Goal: Task Accomplishment & Management: Use online tool/utility

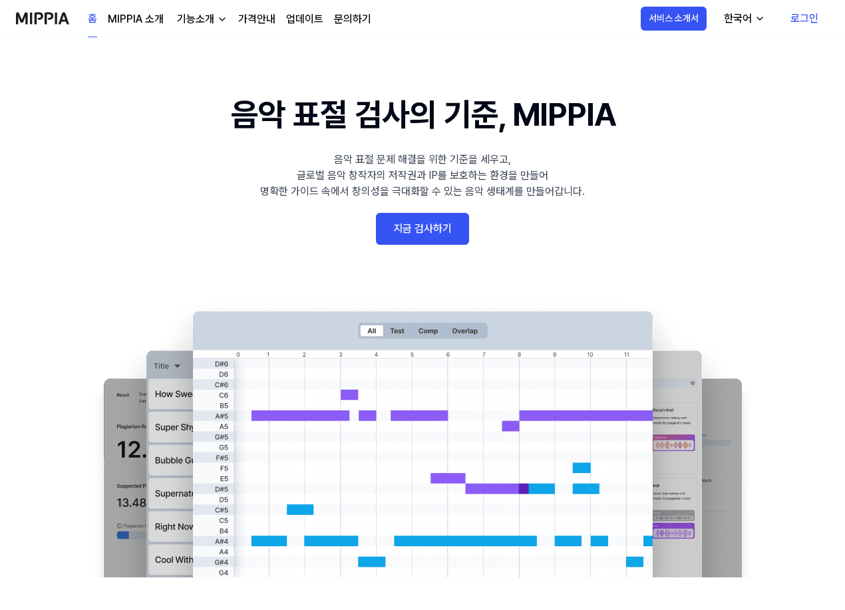
click at [443, 234] on link "지금 검사하기" at bounding box center [422, 229] width 93 height 32
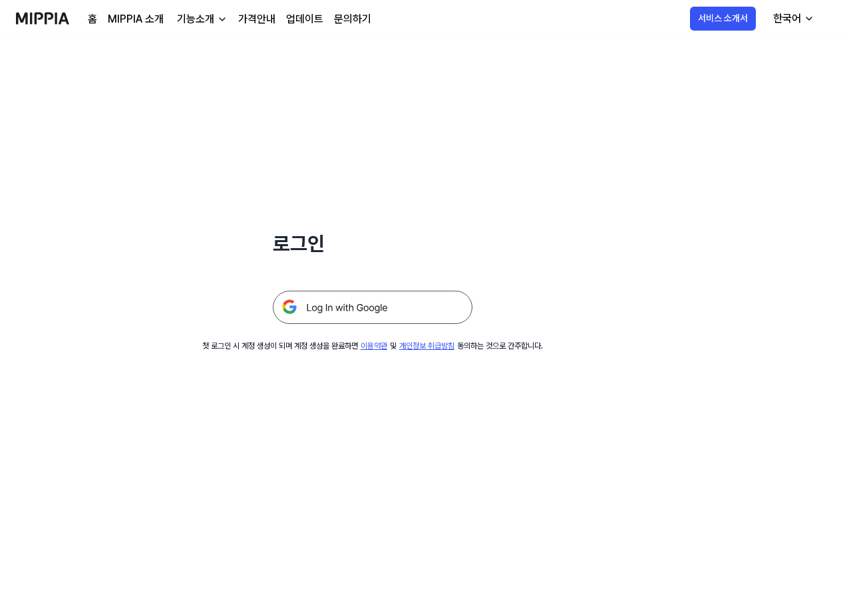
click at [400, 299] on img at bounding box center [373, 307] width 200 height 33
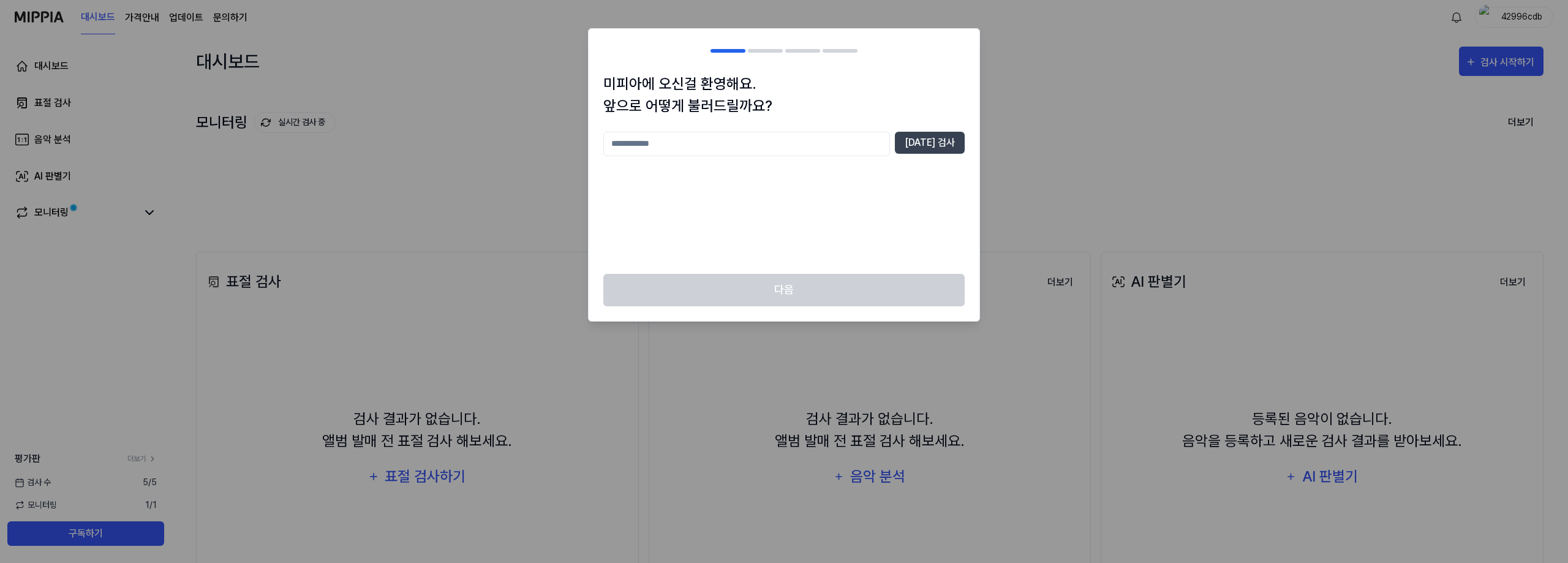
click at [845, 143] on input "text" at bounding box center [746, 144] width 286 height 25
type input "*"
type input "***"
click at [947, 142] on button "[DATE] 검사" at bounding box center [930, 143] width 70 height 22
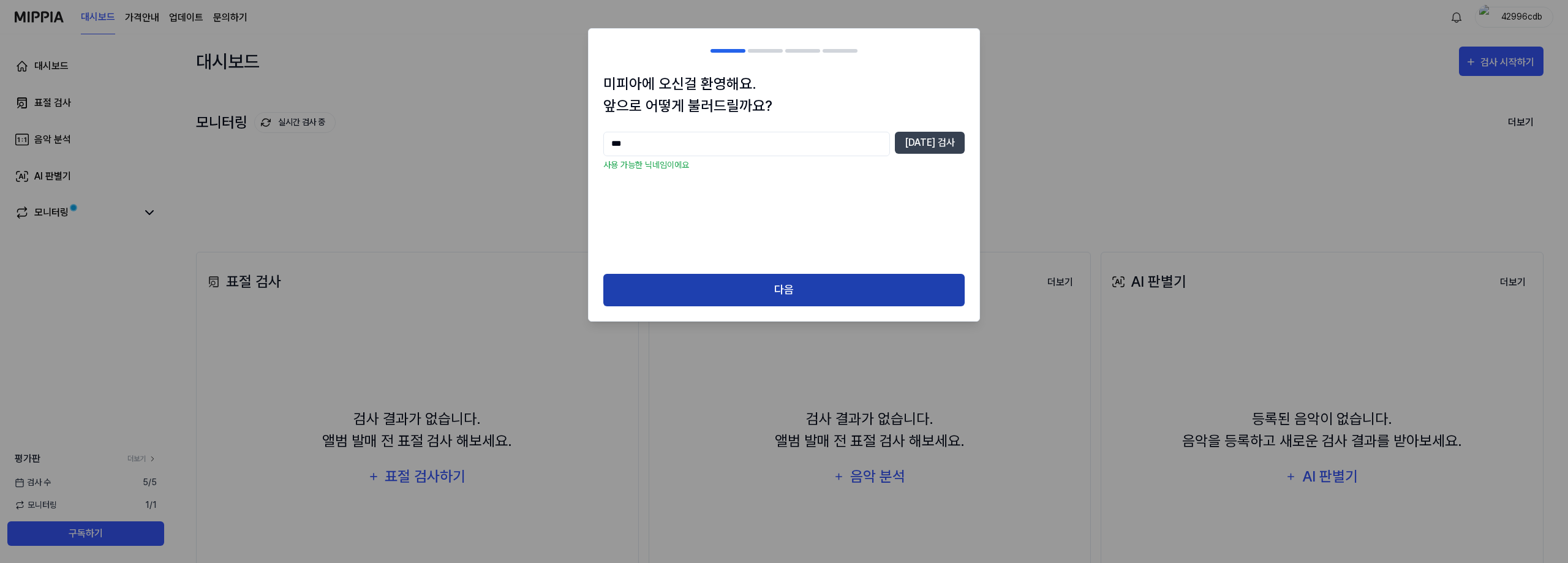
click at [856, 279] on button "다음" at bounding box center [784, 289] width 362 height 32
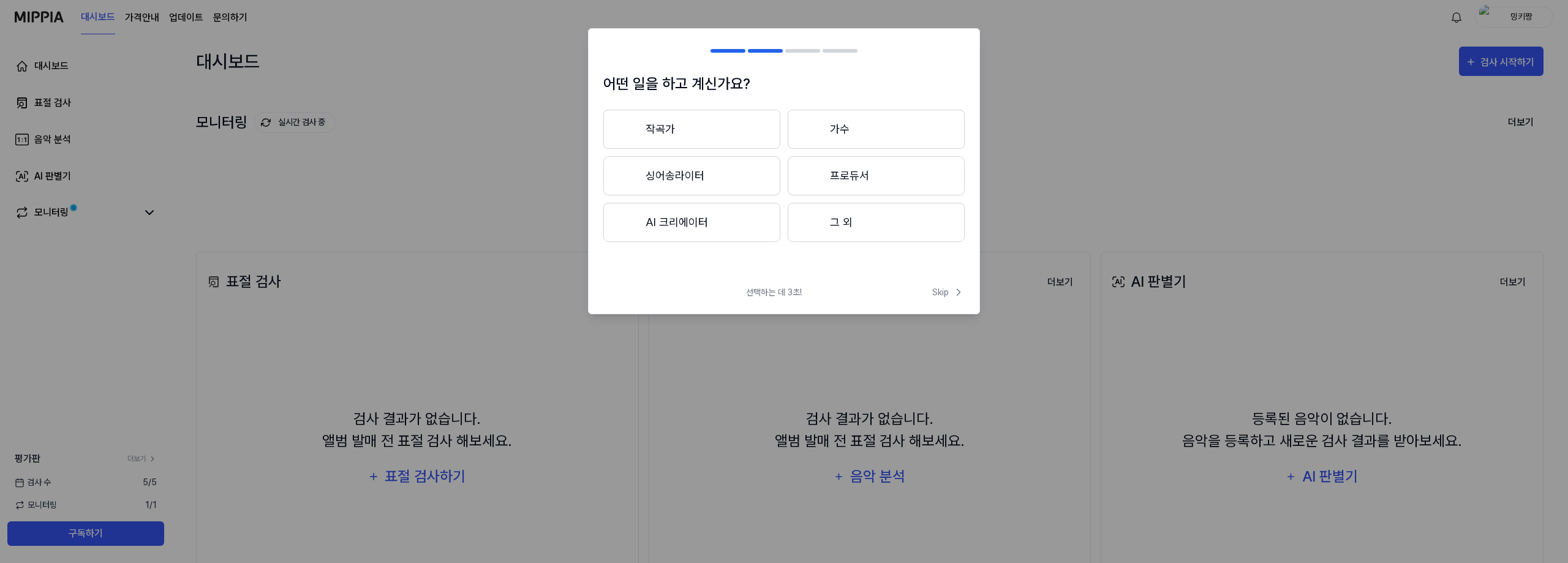
click at [862, 216] on button "그 외" at bounding box center [877, 222] width 177 height 40
click at [737, 179] on button "3년 이하" at bounding box center [691, 176] width 177 height 40
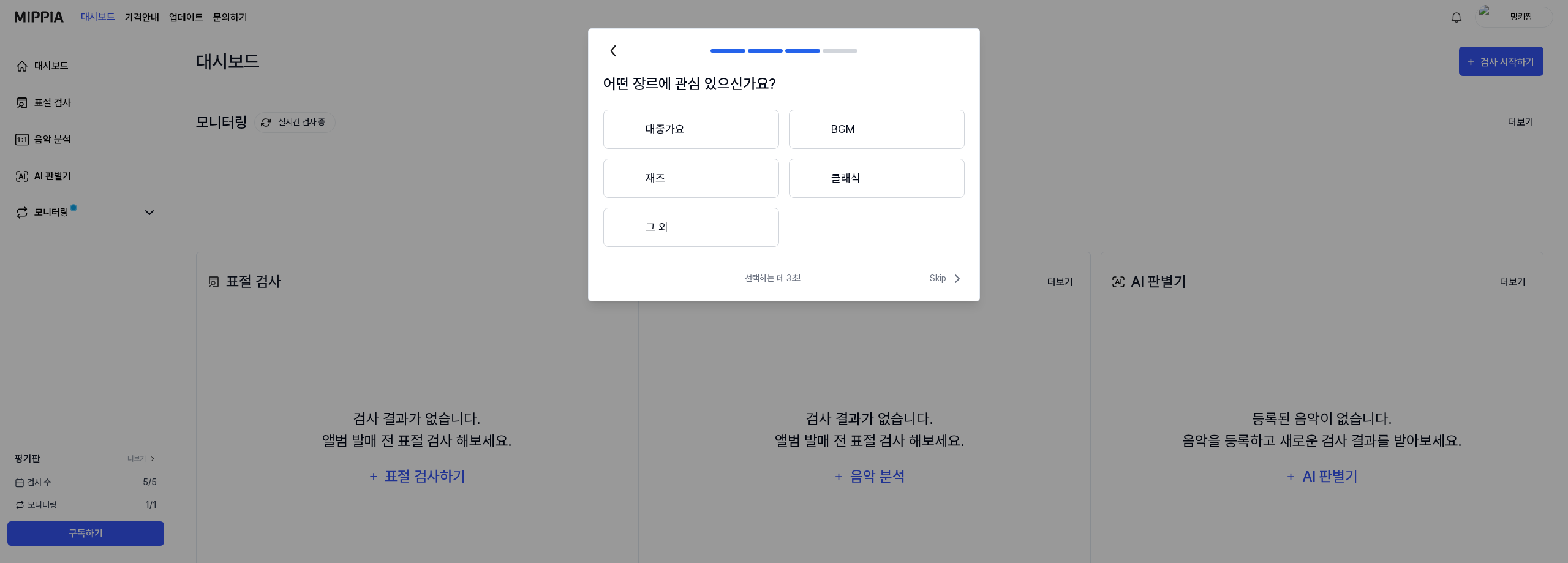
click at [742, 127] on button "대중가요" at bounding box center [691, 129] width 176 height 40
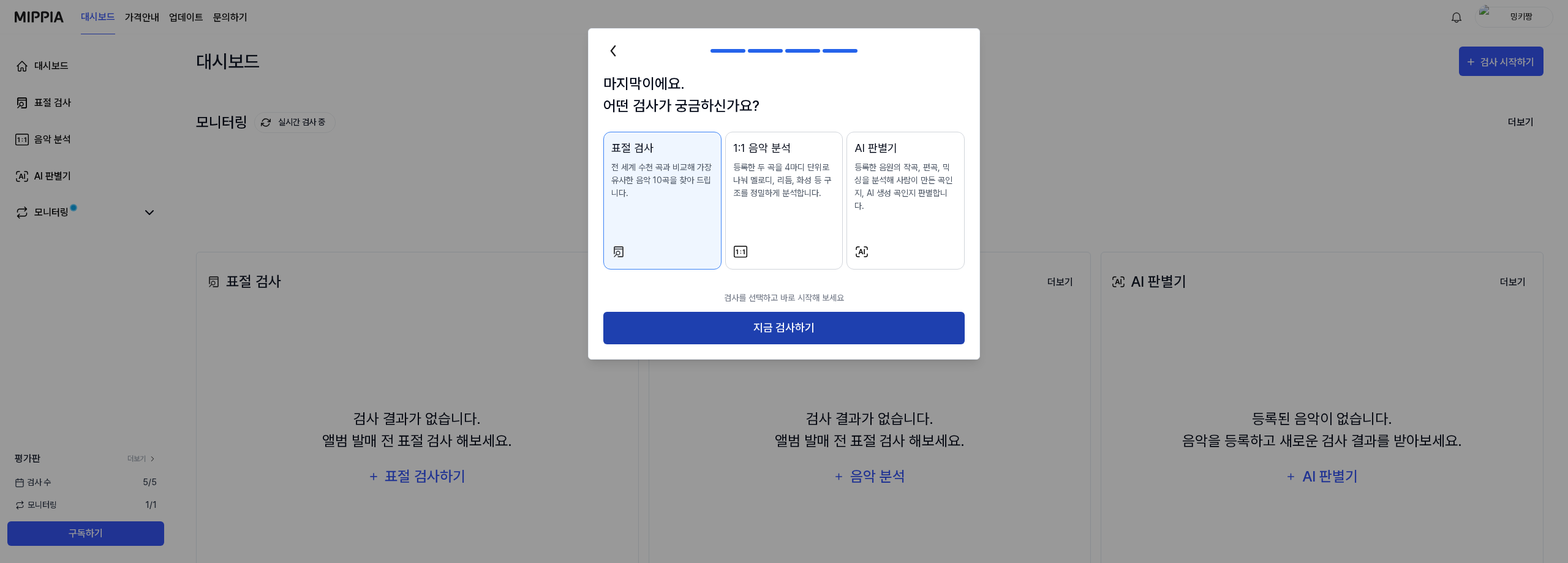
click at [825, 320] on button "지금 검사하기" at bounding box center [784, 328] width 362 height 32
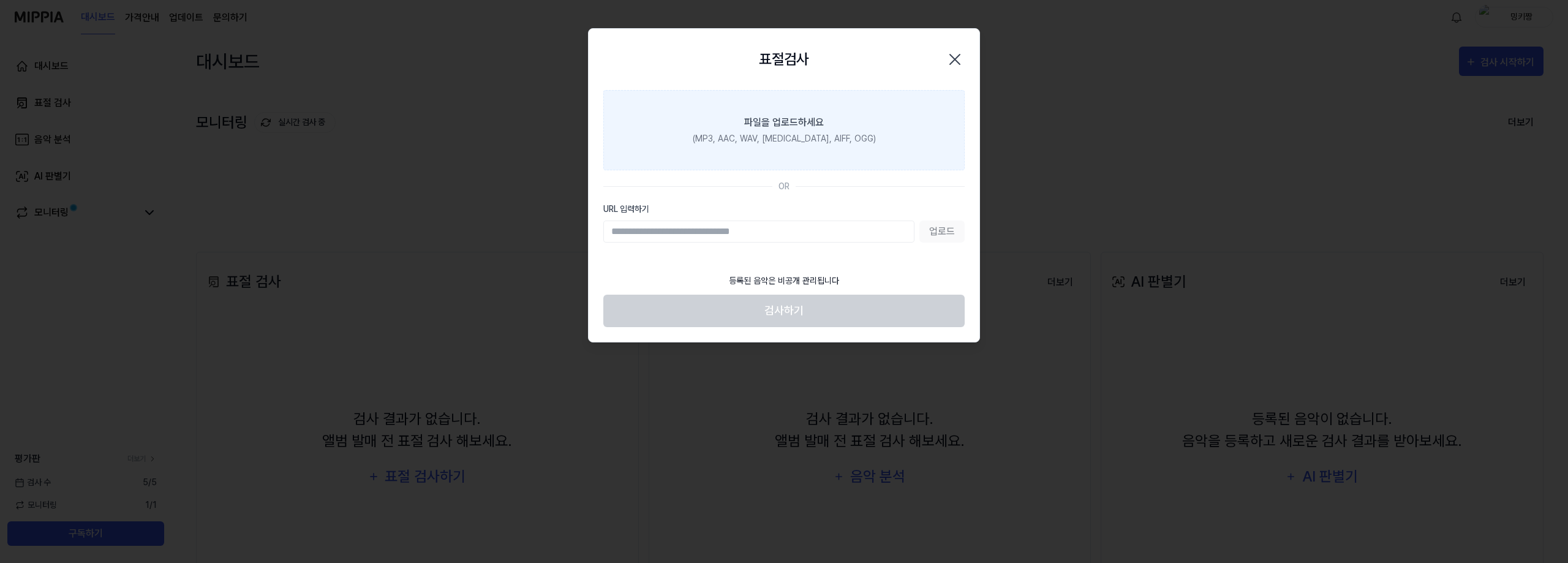
drag, startPoint x: 916, startPoint y: 101, endPoint x: 911, endPoint y: 153, distance: 52.2
click at [911, 153] on label "파일을 업로드하세요 (MP3, AAC, WAV, [MEDICAL_DATA], AIFF, OGG)" at bounding box center [784, 130] width 362 height 80
click at [0, 0] on input "파일을 업로드하세요 (MP3, AAC, WAV, [MEDICAL_DATA], AIFF, OGG)" at bounding box center [0, 0] width 0 height 0
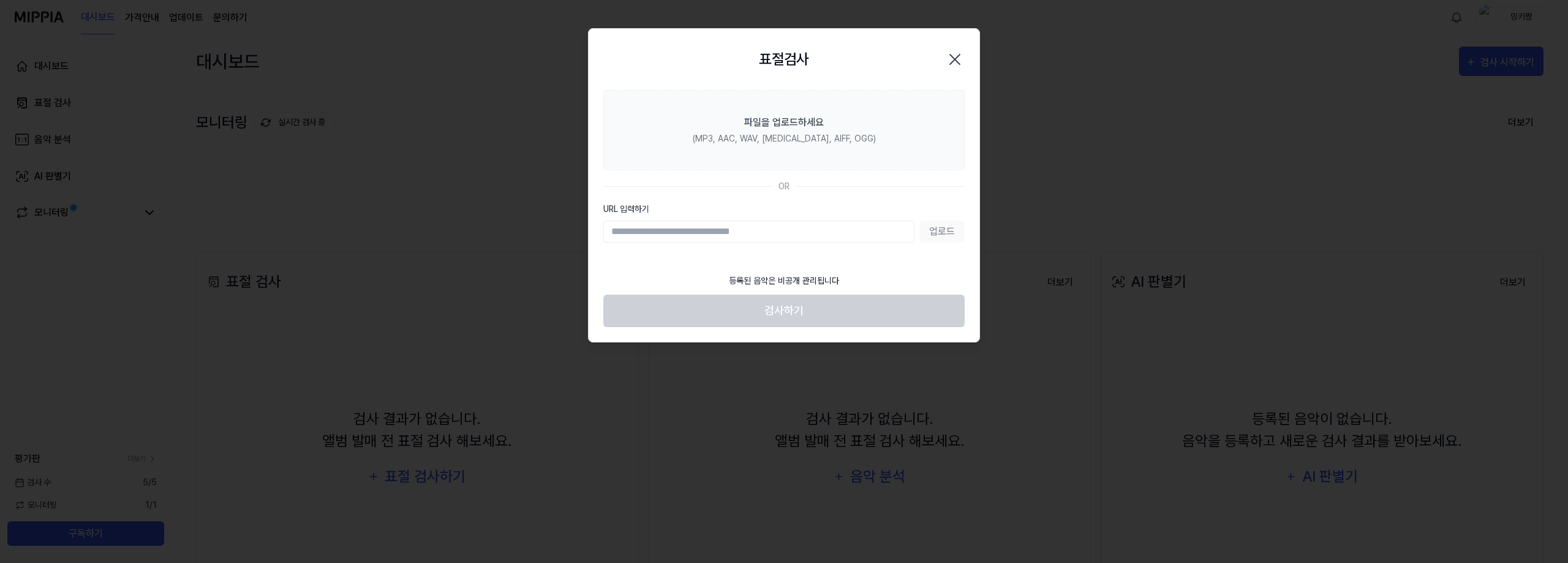
click at [963, 60] on icon "button" at bounding box center [955, 59] width 19 height 19
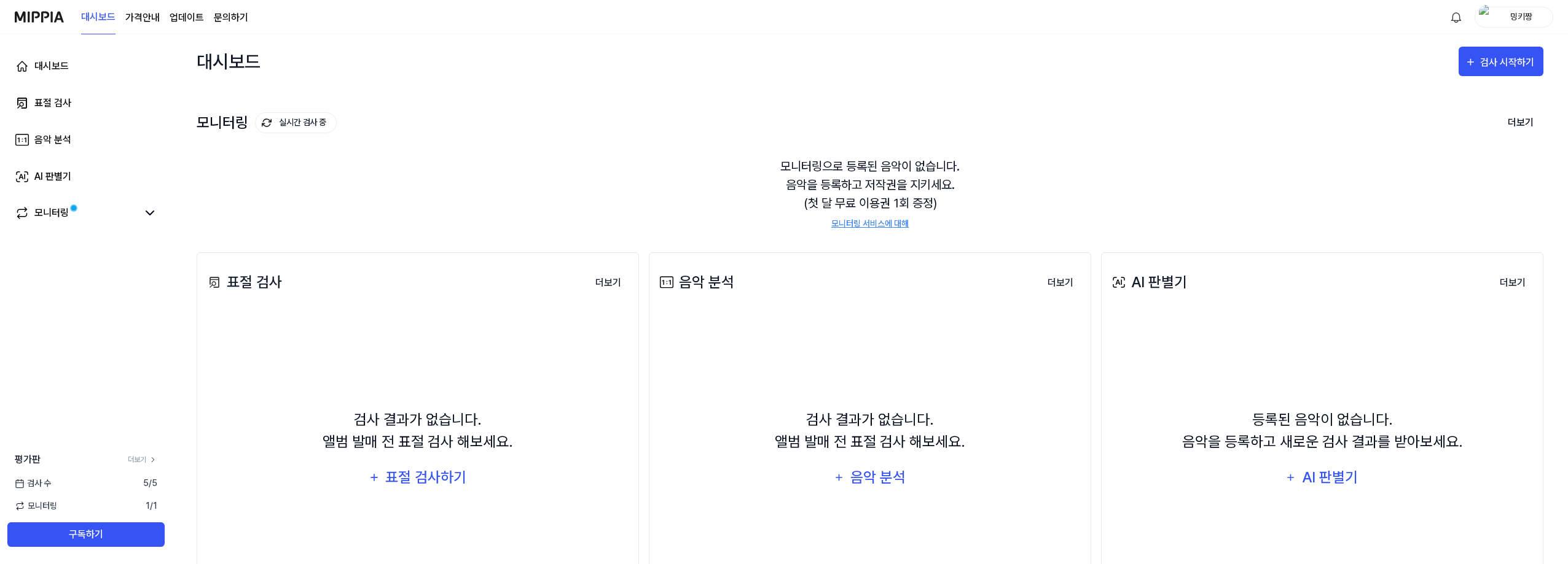
scroll to position [92, 0]
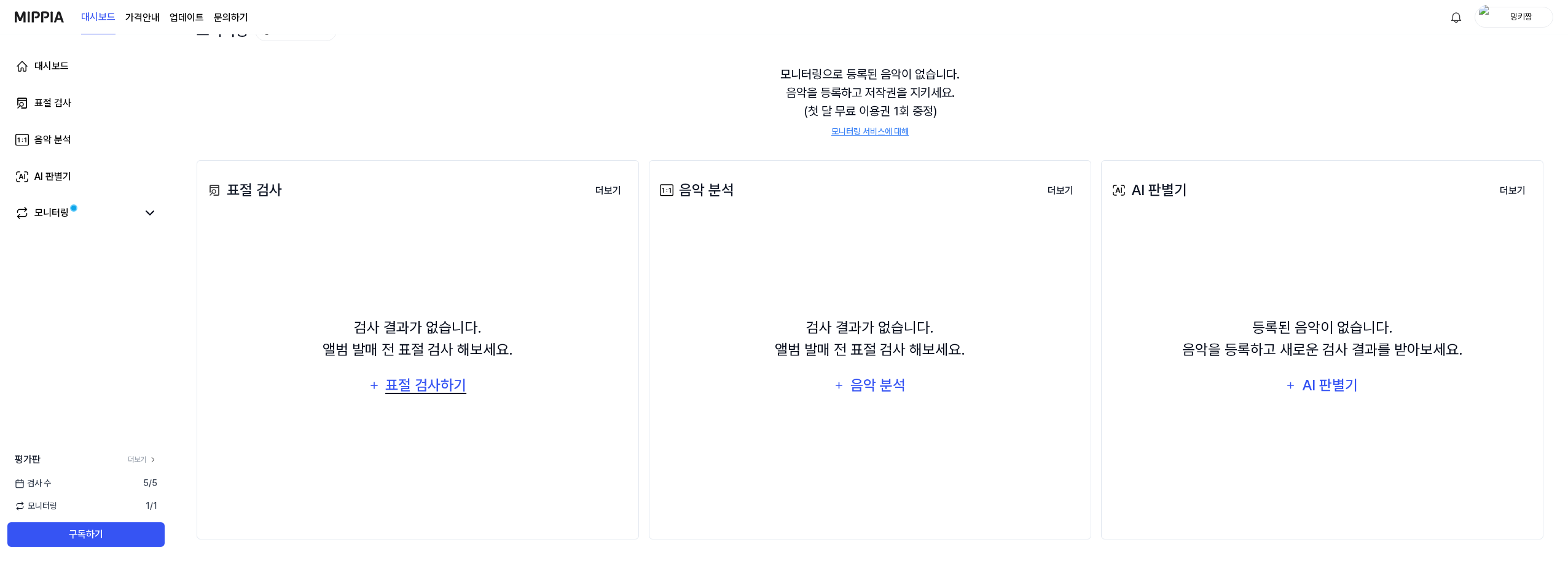
click at [416, 378] on div "표절 검사하기" at bounding box center [426, 385] width 83 height 23
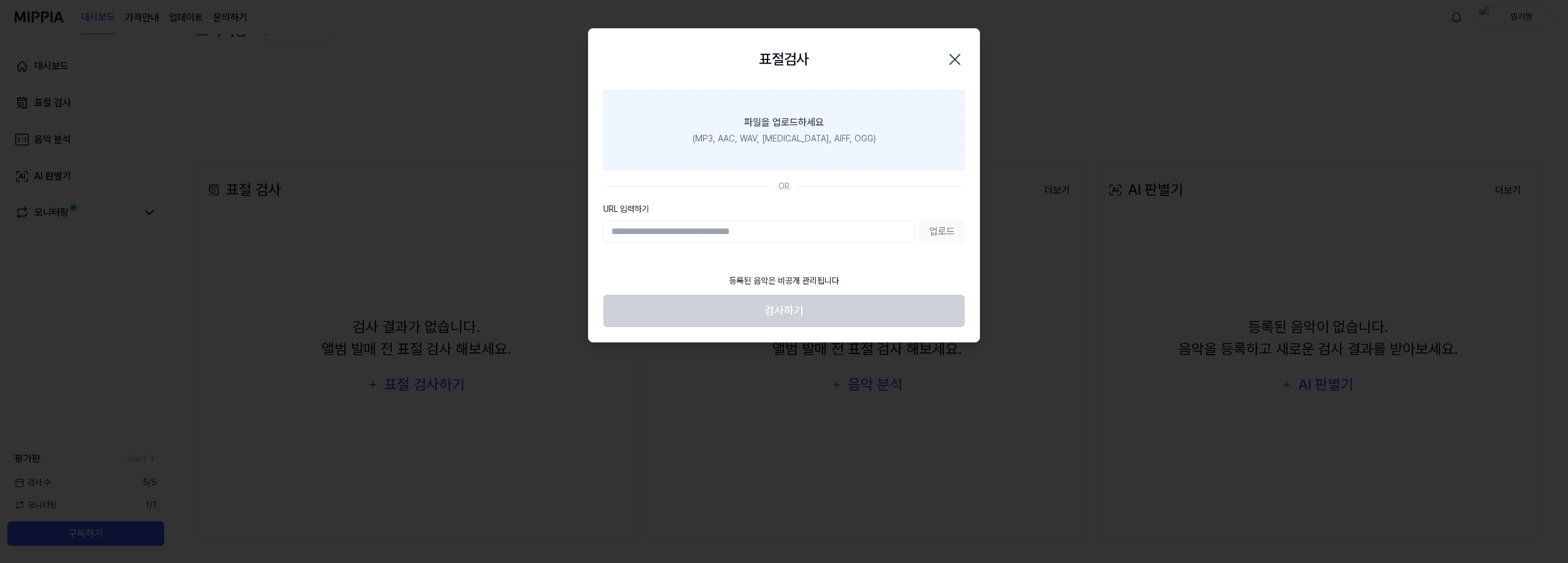
click at [879, 112] on label "파일을 업로드하세요 (MP3, AAC, WAV, [MEDICAL_DATA], AIFF, OGG)" at bounding box center [784, 130] width 362 height 80
click at [0, 0] on input "파일을 업로드하세요 (MP3, AAC, WAV, [MEDICAL_DATA], AIFF, OGG)" at bounding box center [0, 0] width 0 height 0
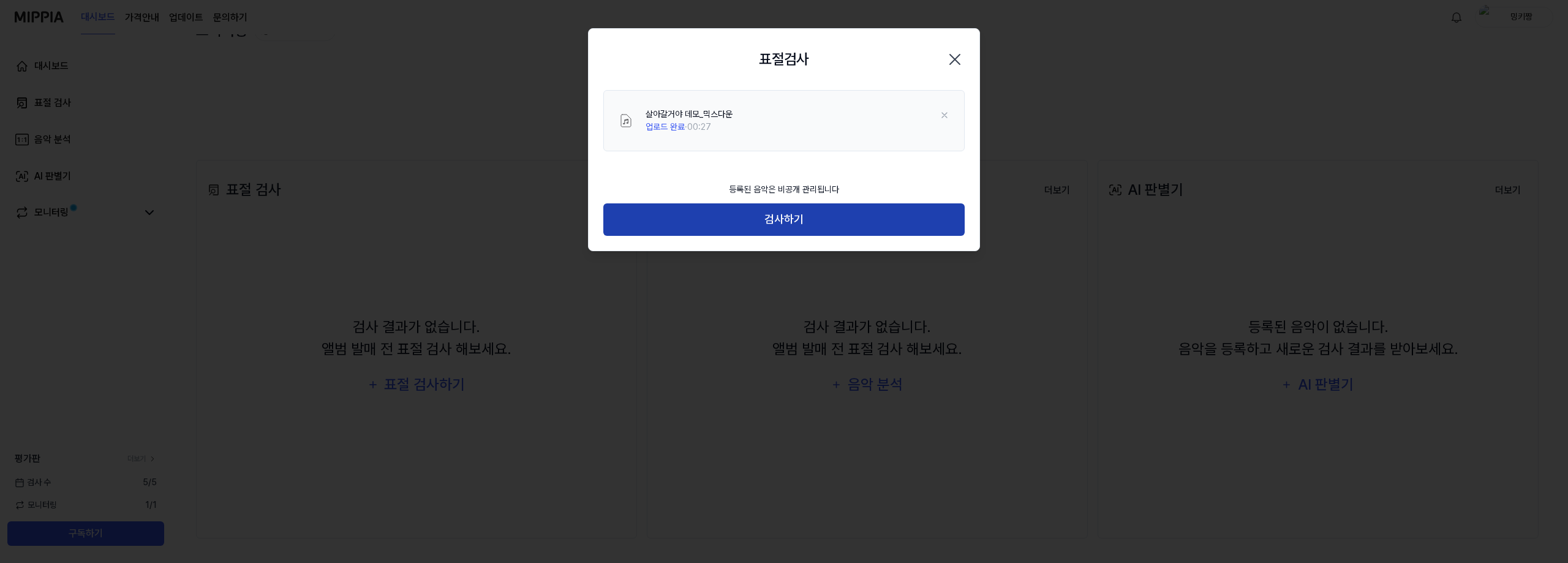
click at [821, 230] on button "검사하기" at bounding box center [784, 219] width 362 height 32
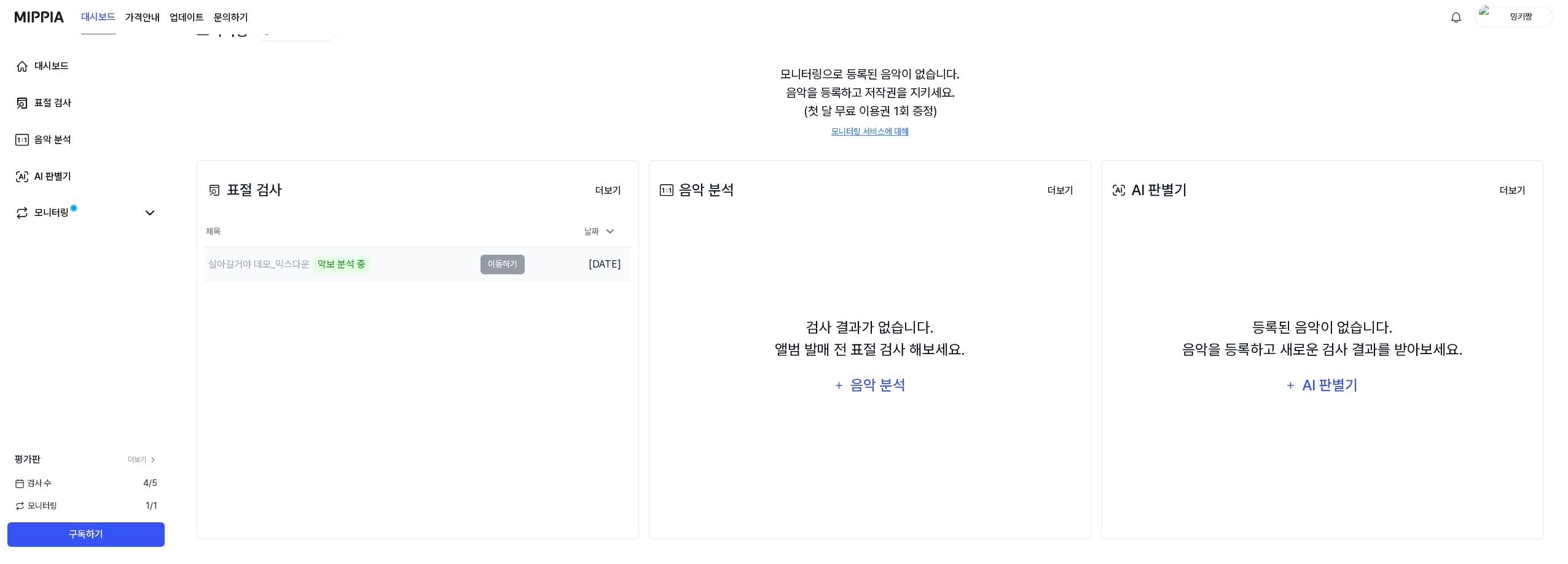
click at [504, 262] on td "살아갈거야 데모_믹스다운 악보 분석 중 이동하기" at bounding box center [365, 264] width 320 height 34
click at [343, 269] on div "파일 생성에 문제가 있습니다" at bounding box center [373, 264] width 120 height 18
click at [101, 203] on div "모니터링" at bounding box center [86, 214] width 157 height 30
click at [101, 212] on link "모니터링" at bounding box center [76, 213] width 123 height 15
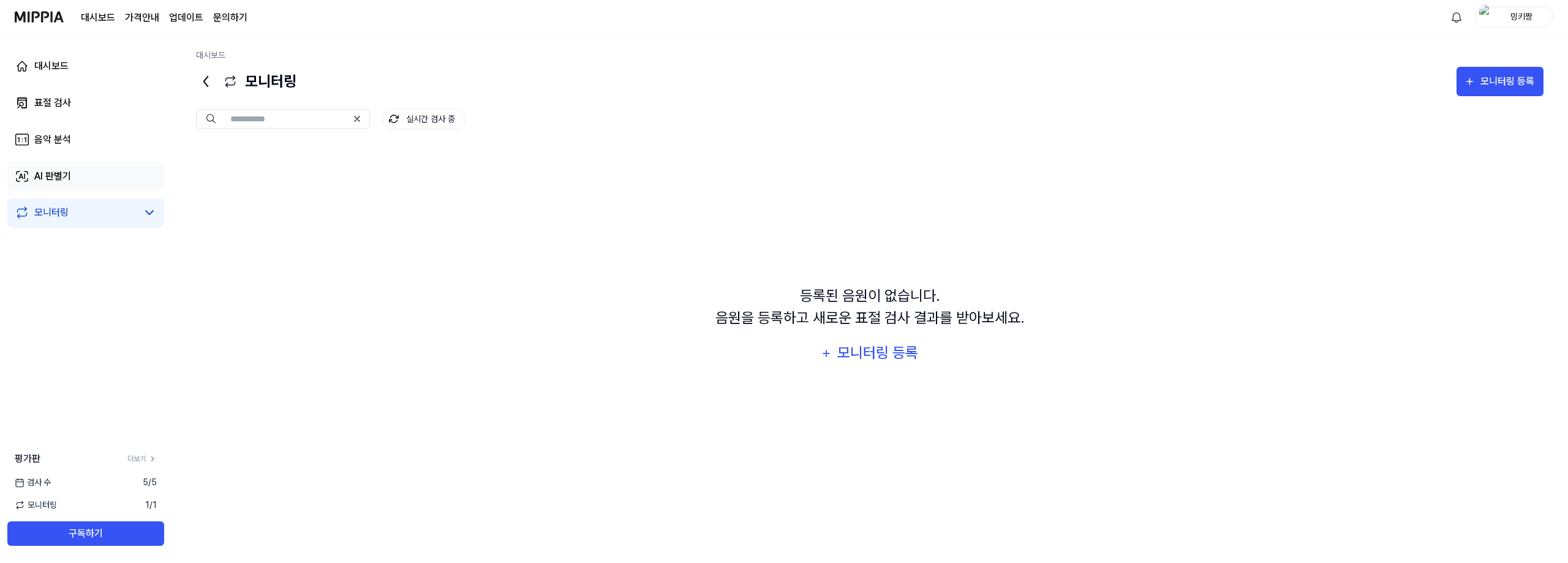
click at [98, 174] on link "AI 판별기" at bounding box center [86, 177] width 157 height 29
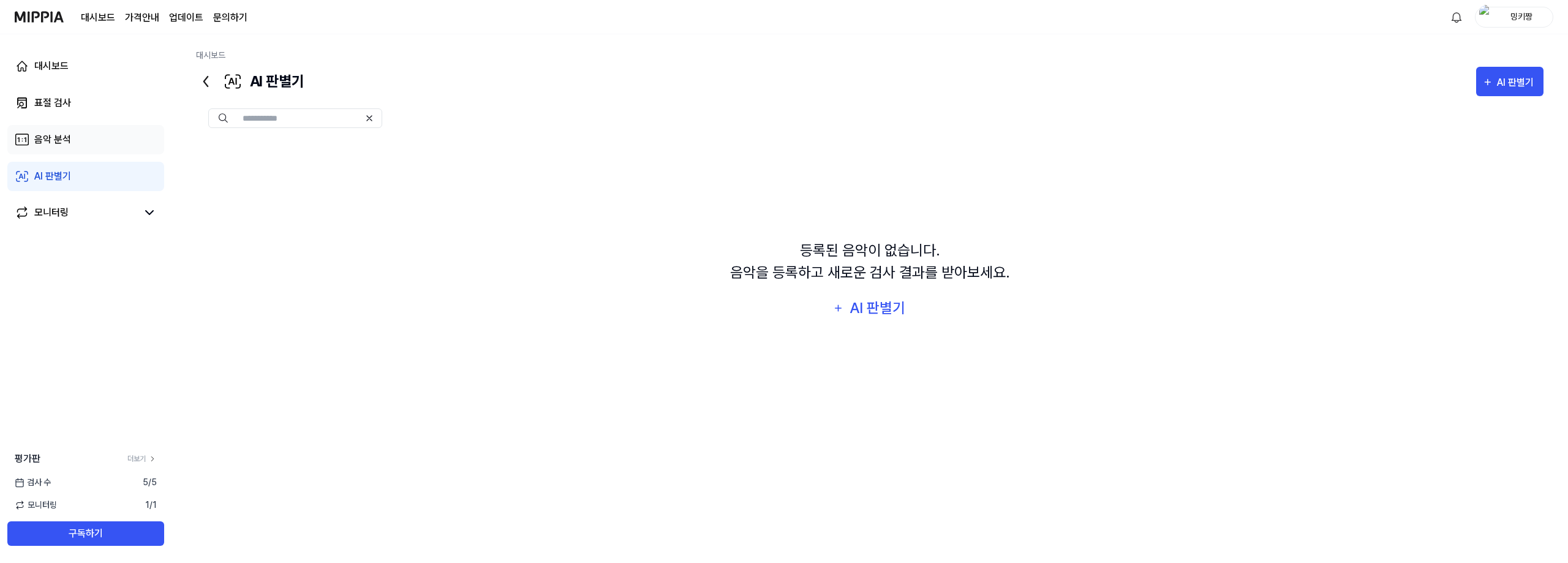
click at [91, 142] on link "음악 분석" at bounding box center [86, 140] width 157 height 29
click at [87, 118] on div "대시보드 표절 검사 음악 분석 AI 판별기 모니터링" at bounding box center [86, 139] width 171 height 211
click at [45, 170] on div "AI 판별기" at bounding box center [52, 177] width 37 height 15
click at [60, 96] on div "표절 검사" at bounding box center [52, 103] width 37 height 15
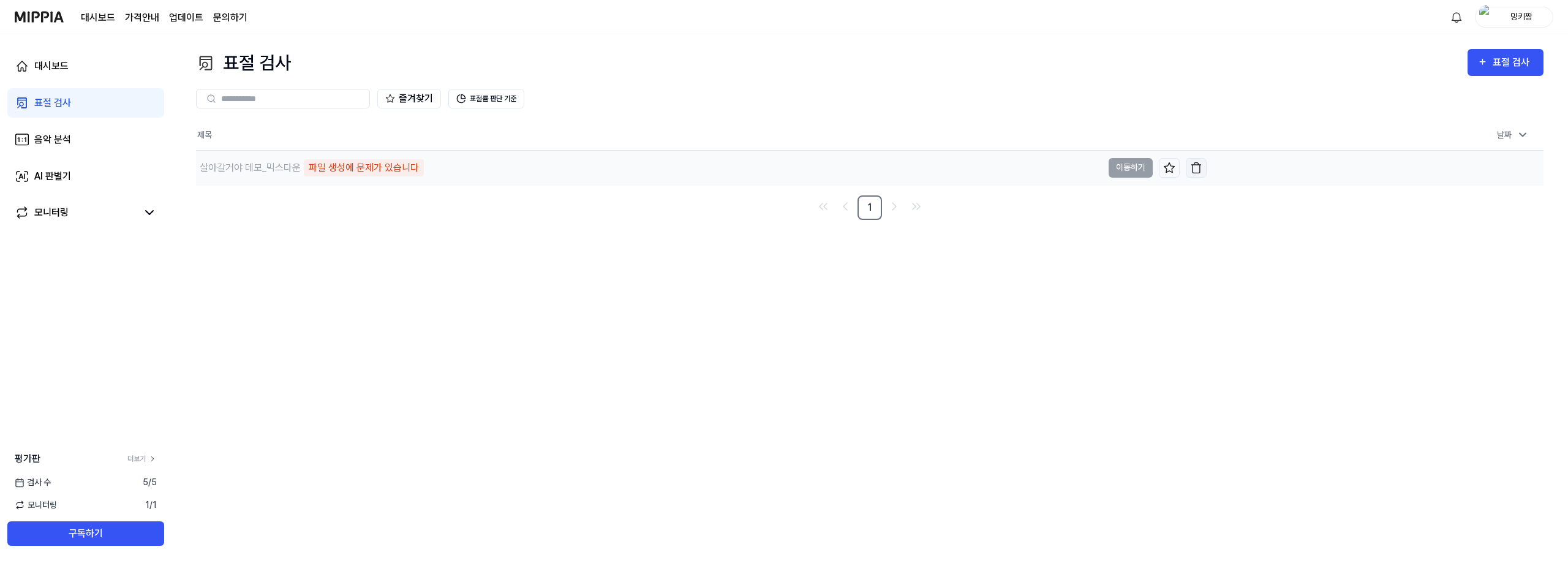
click at [1200, 176] on button "button" at bounding box center [1196, 168] width 21 height 19
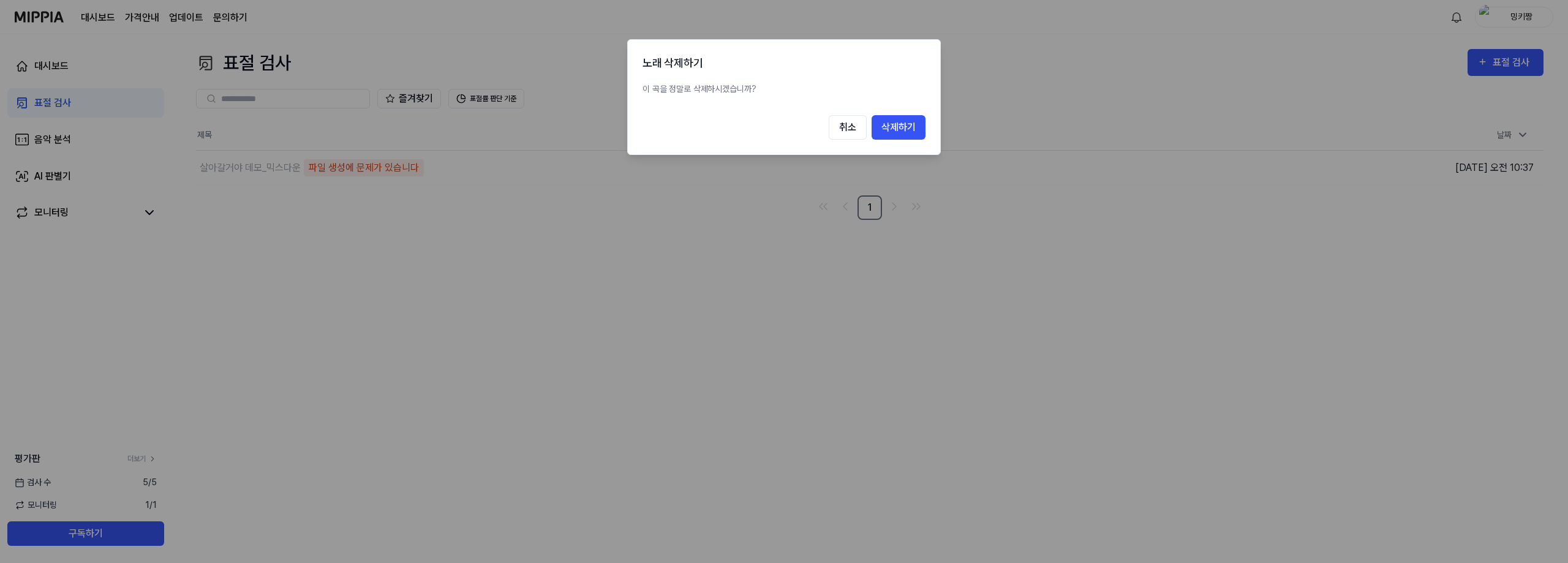
drag, startPoint x: 853, startPoint y: 131, endPoint x: 835, endPoint y: 185, distance: 56.9
click at [835, 185] on body "대시보드 가격안내 업데이트 문의하기 밍키짱 대시보드 표절 검사 음악 분석 AI 판별기 모니터링 평가판 더보기 검사 [DATE] 모니터링 1 /…" at bounding box center [784, 281] width 1568 height 563
click at [388, 152] on div at bounding box center [784, 281] width 1568 height 563
click at [914, 135] on button "삭제하기" at bounding box center [899, 127] width 54 height 25
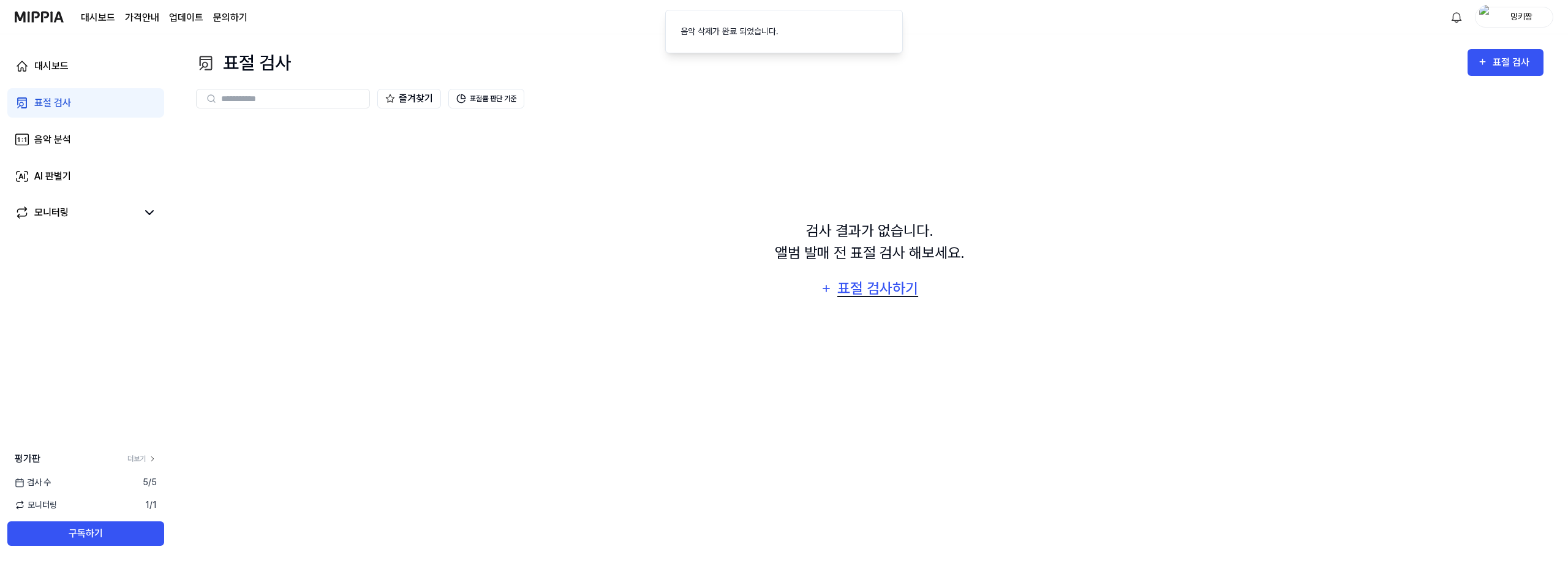
click at [874, 290] on div "표절 검사하기" at bounding box center [877, 288] width 83 height 23
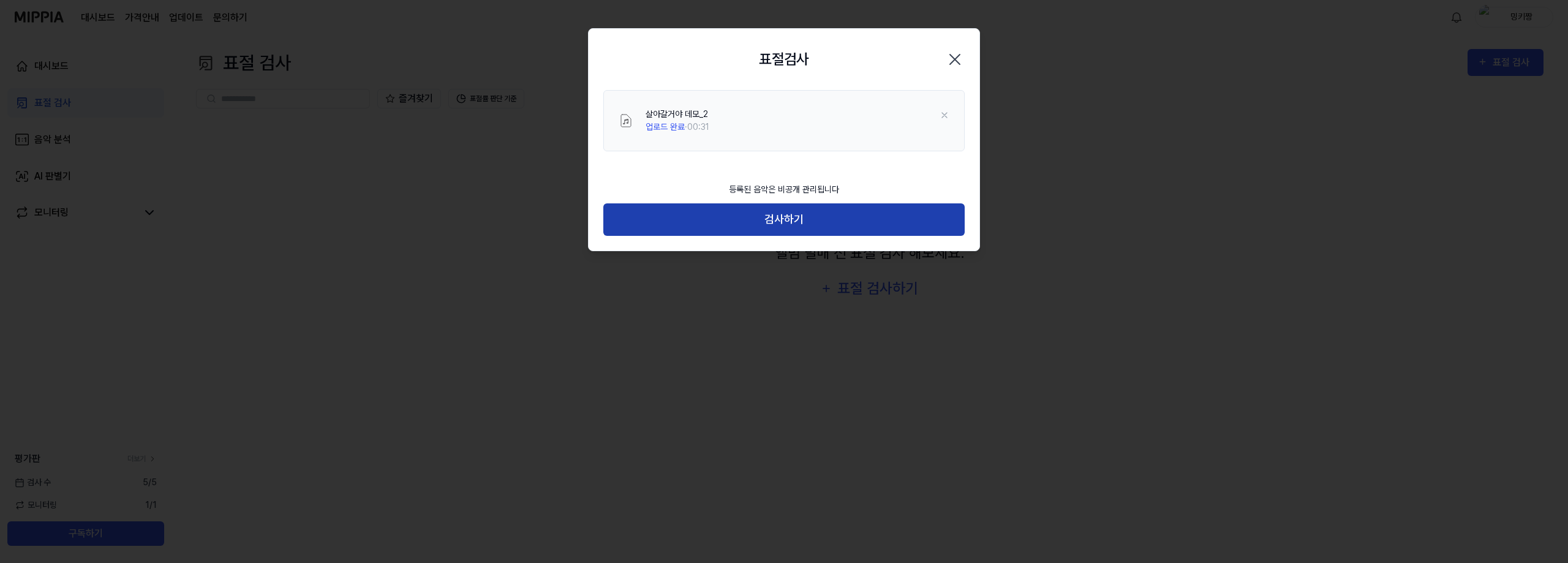
click at [783, 223] on button "검사하기" at bounding box center [784, 219] width 362 height 32
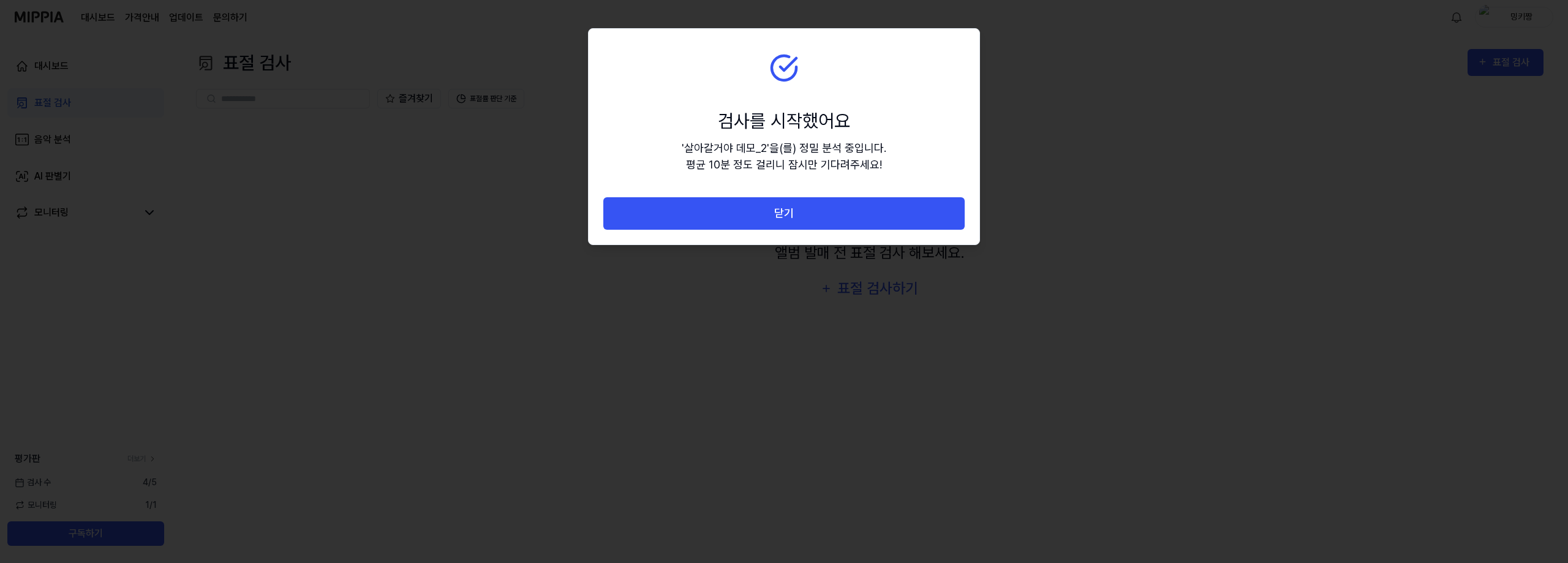
click at [783, 223] on button "닫기" at bounding box center [784, 213] width 362 height 32
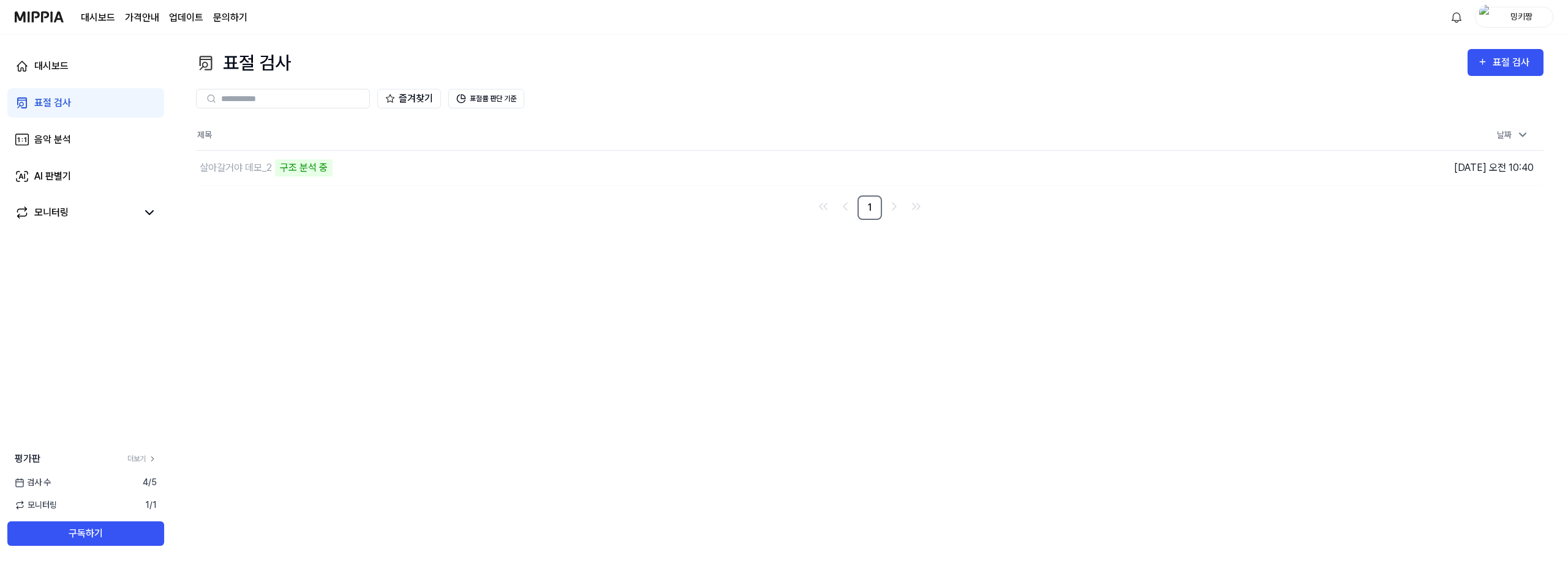
click at [483, 112] on div "즐겨찾기 표절률 판단 기준" at bounding box center [870, 99] width 1348 height 44
click at [480, 103] on button "표절률 판단 기준" at bounding box center [486, 98] width 76 height 19
click at [1194, 168] on img "button" at bounding box center [1196, 168] width 12 height 12
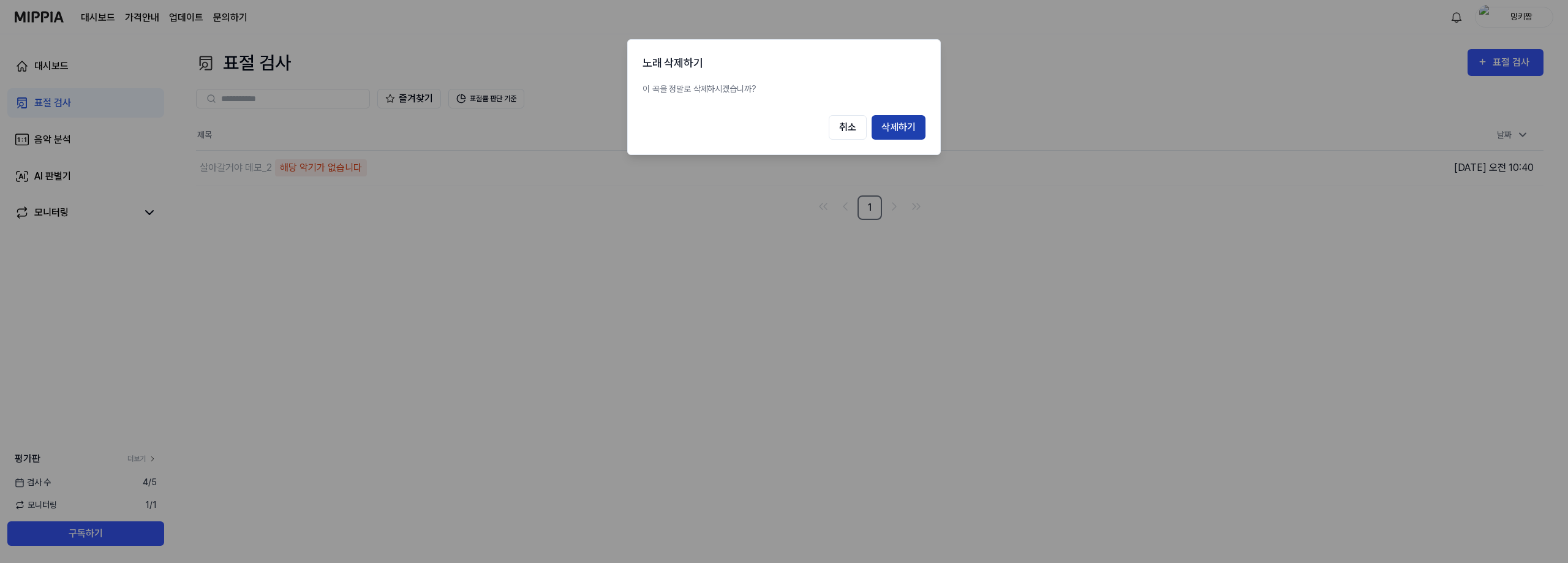
click at [917, 126] on button "삭제하기" at bounding box center [899, 127] width 54 height 25
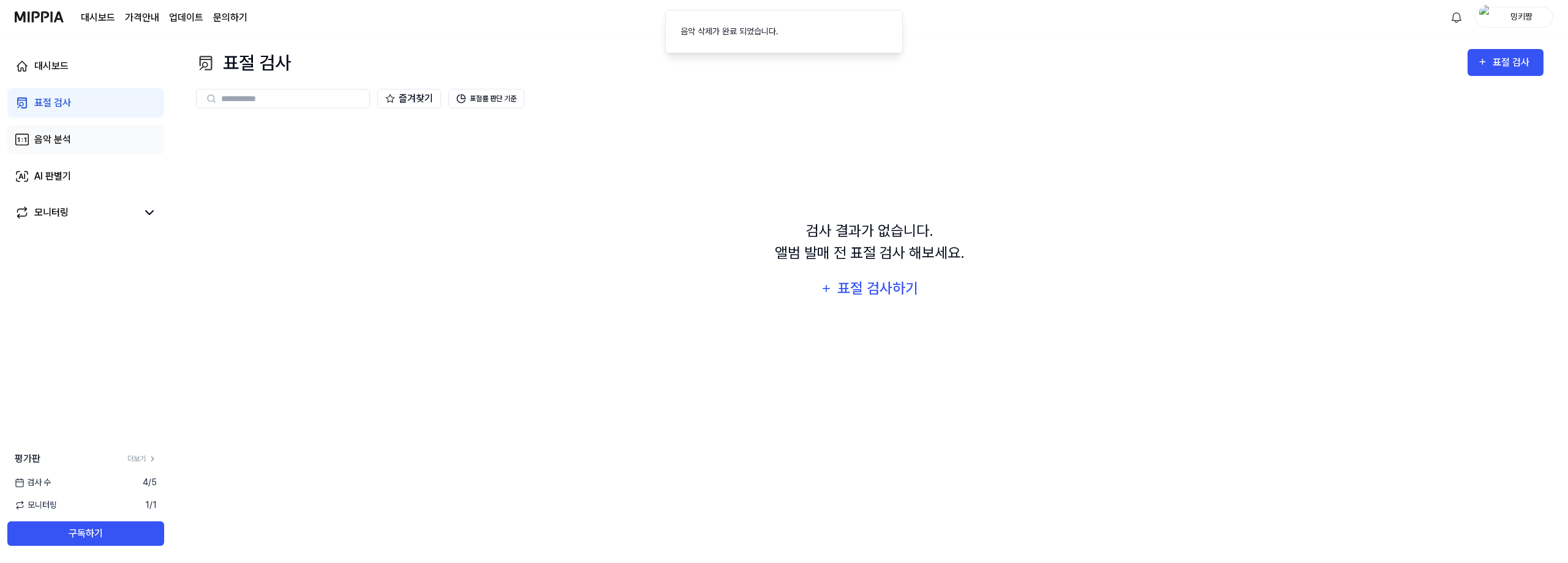
click at [91, 138] on link "음악 분석" at bounding box center [86, 140] width 157 height 29
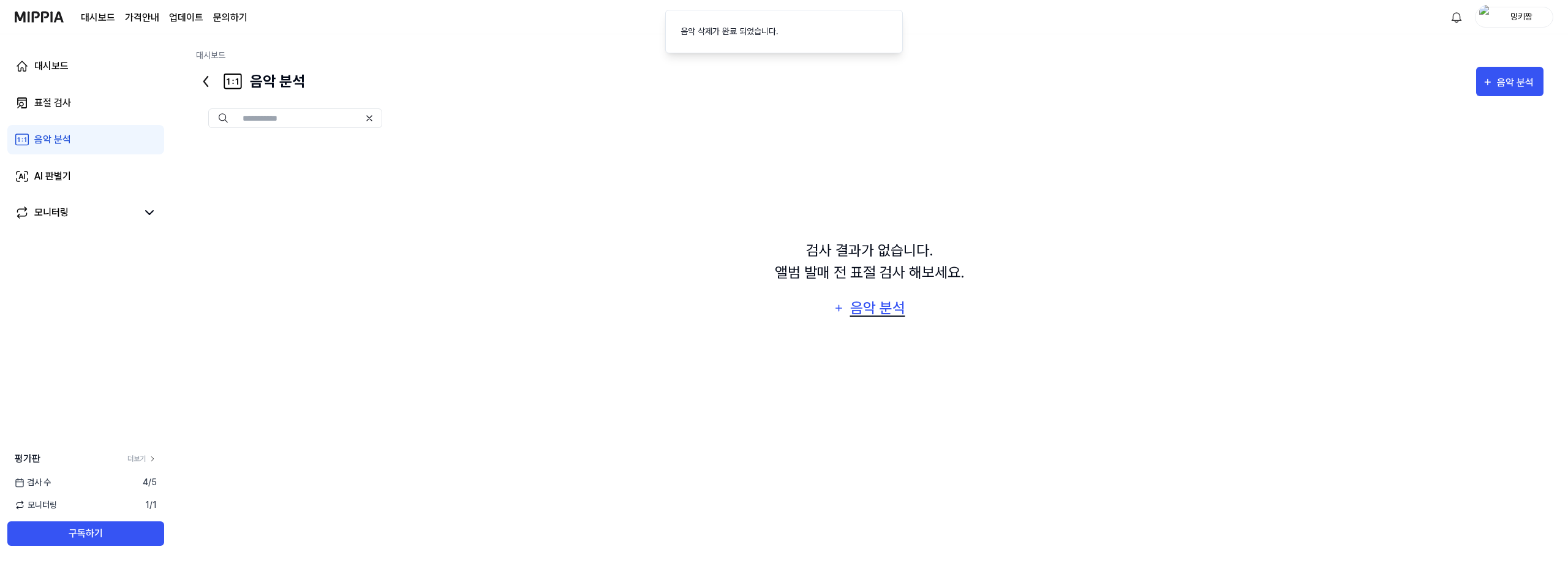
click at [905, 310] on div "음악 분석" at bounding box center [877, 308] width 58 height 23
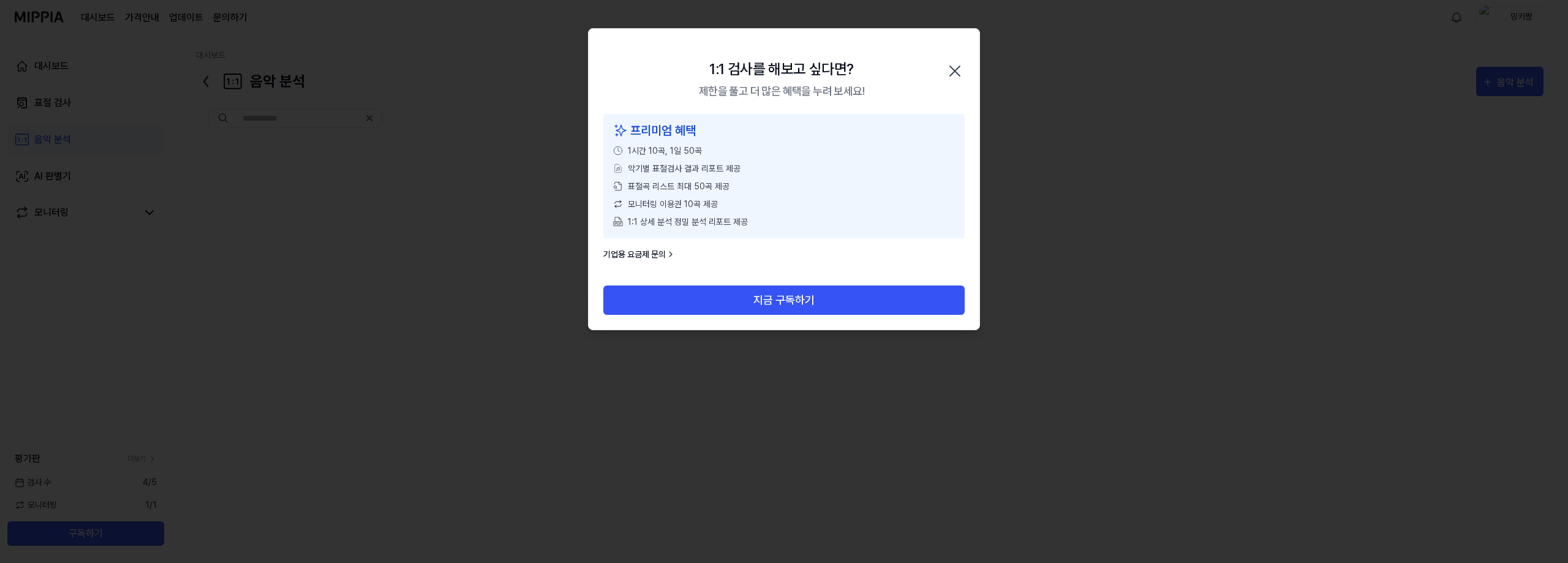
click at [962, 67] on icon "button" at bounding box center [955, 71] width 19 height 19
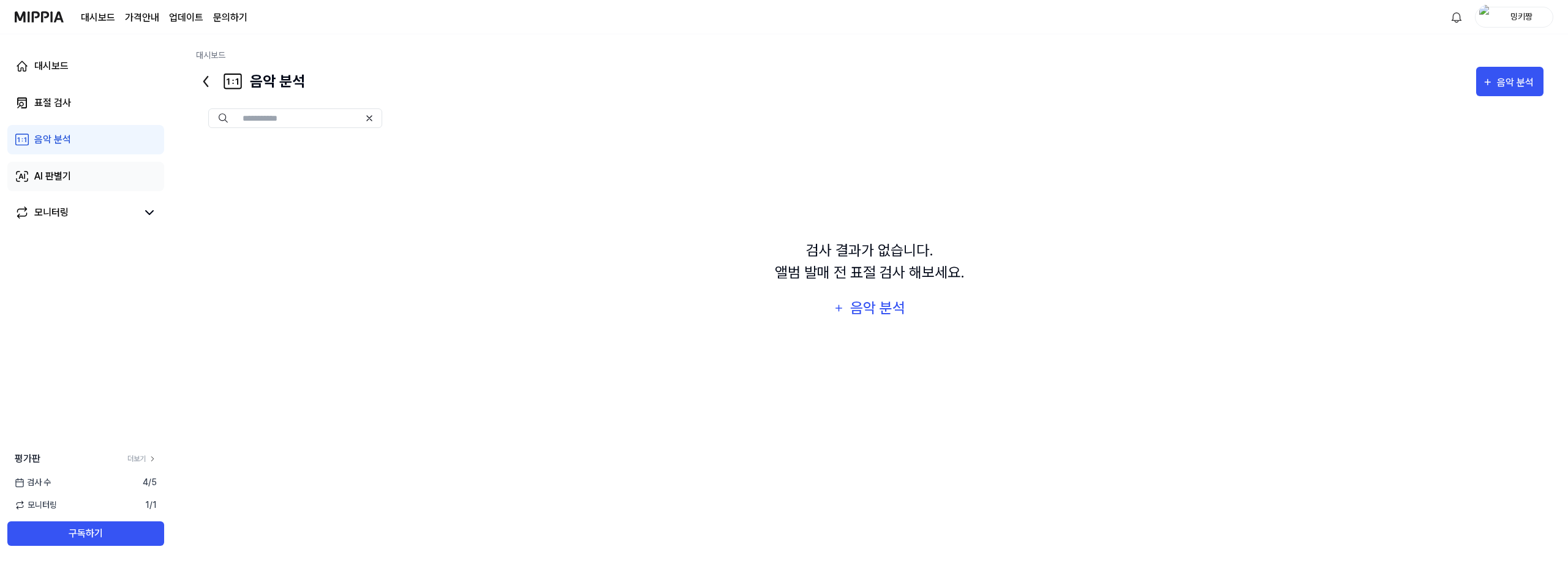
click at [47, 168] on link "AI 판별기" at bounding box center [86, 177] width 157 height 29
click at [901, 308] on div "AI 판별기" at bounding box center [878, 308] width 59 height 23
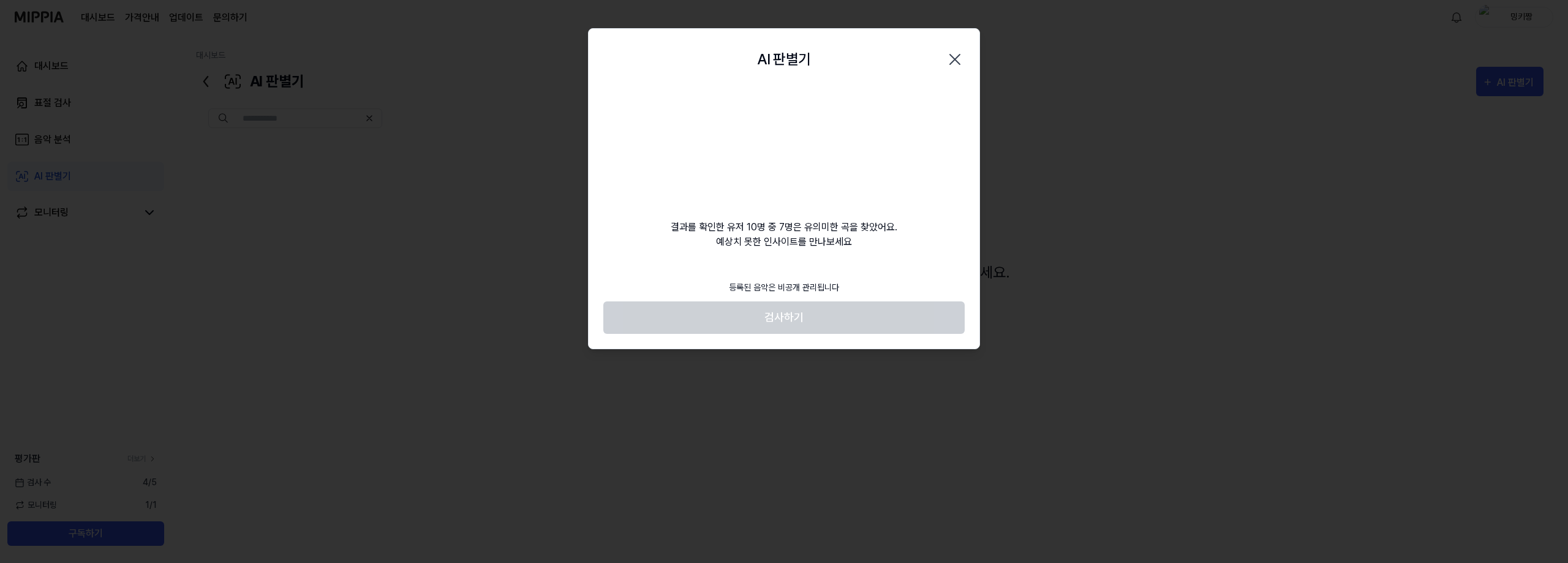
click at [960, 55] on icon "button" at bounding box center [955, 59] width 10 height 10
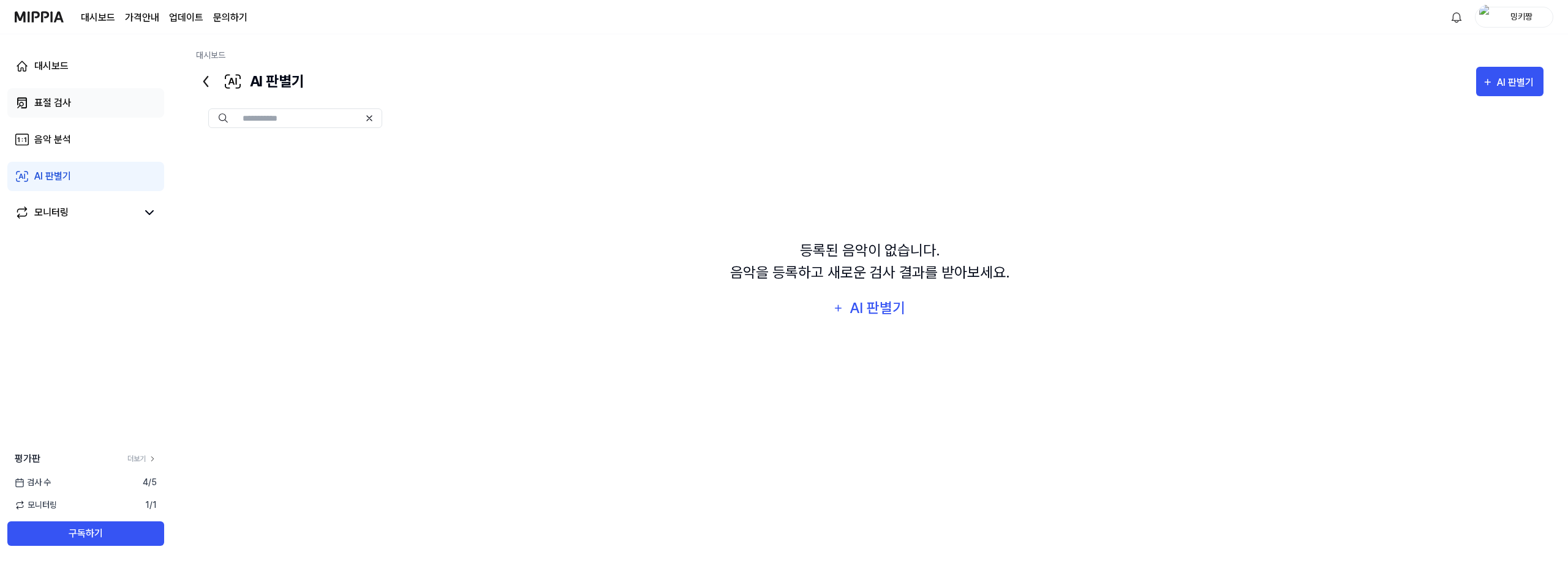
click at [68, 90] on link "표절 검사" at bounding box center [86, 103] width 157 height 29
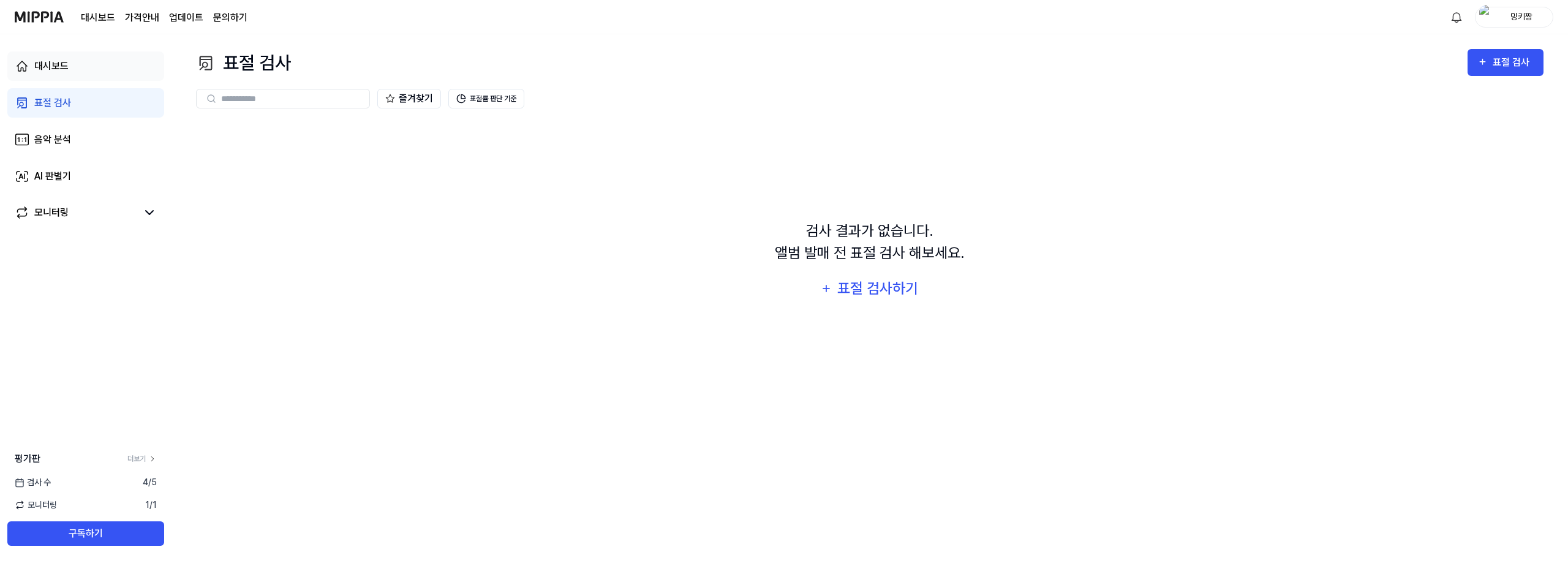
click at [71, 62] on link "대시보드" at bounding box center [86, 66] width 157 height 29
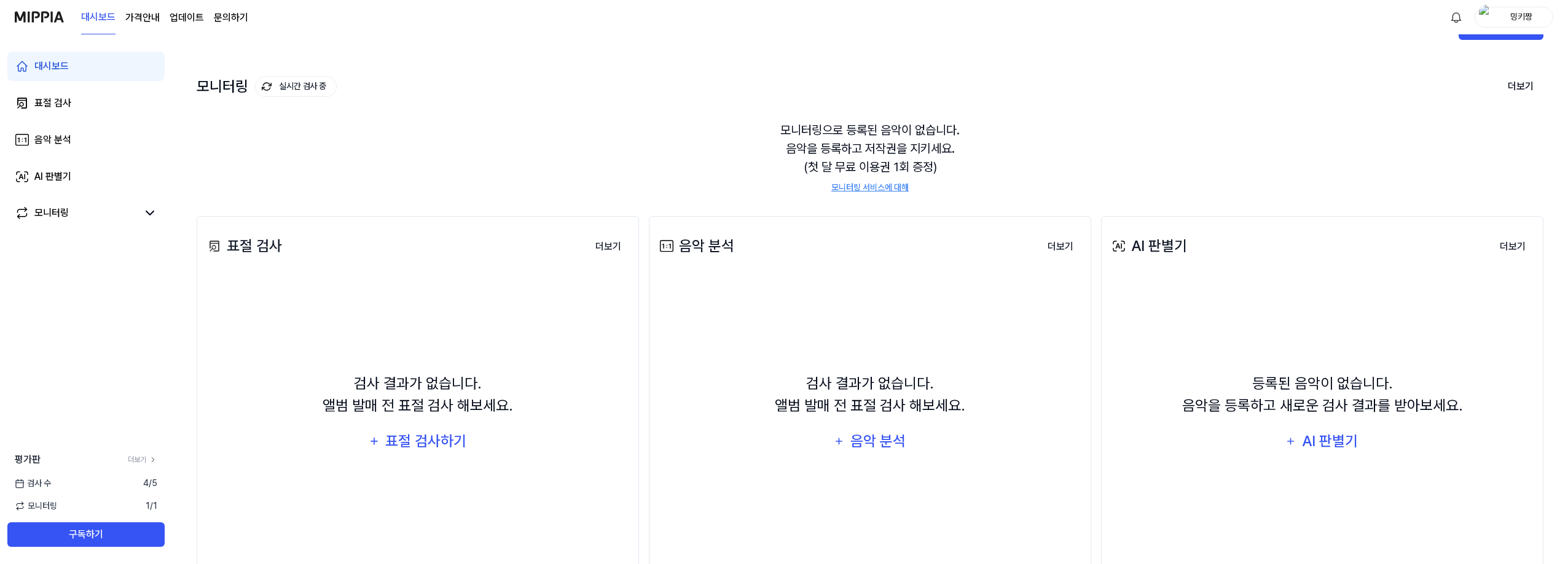
scroll to position [92, 0]
